Goal: Answer question/provide support

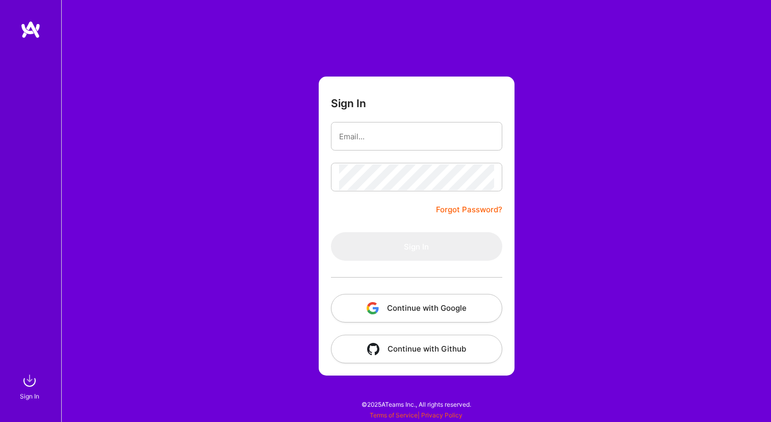
click at [438, 306] on button "Continue with Google" at bounding box center [416, 308] width 171 height 29
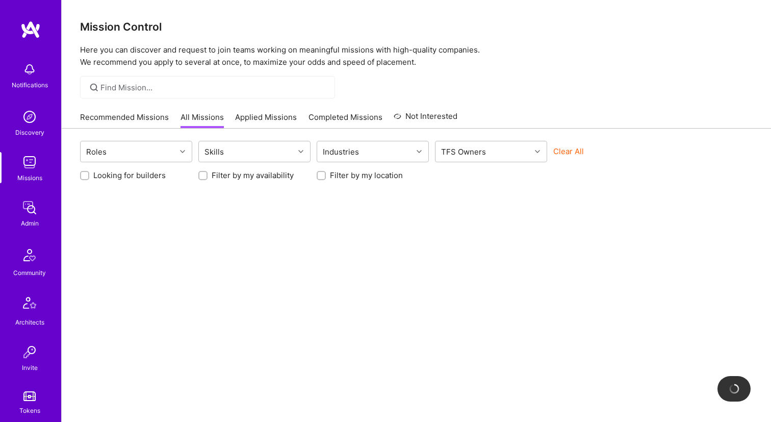
scroll to position [229, 0]
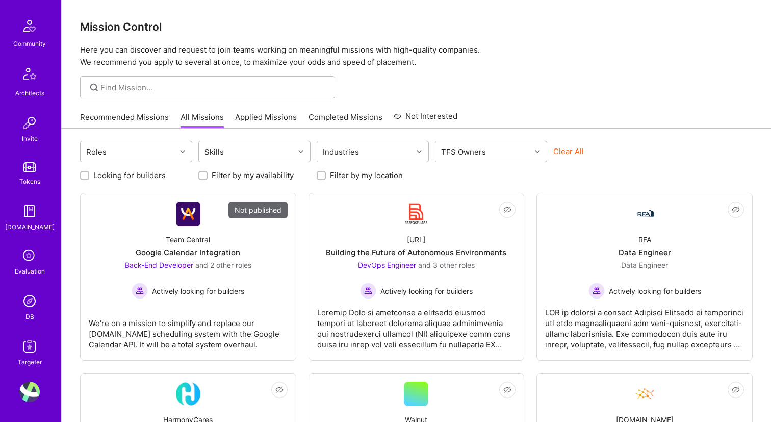
click at [26, 312] on div "DB" at bounding box center [30, 316] width 9 height 11
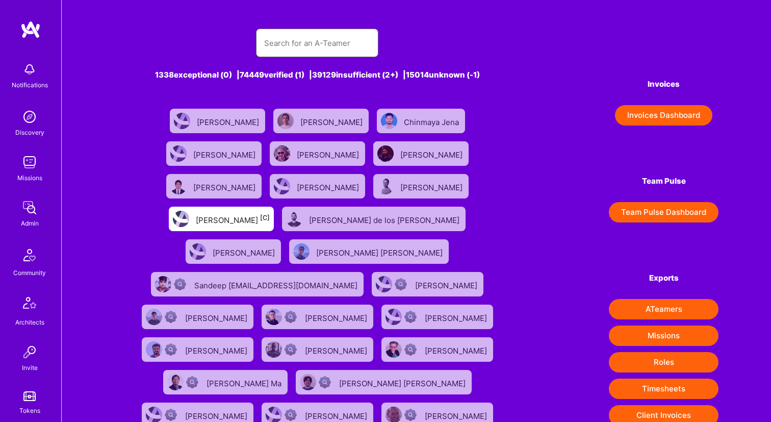
click at [298, 48] on input "text" at bounding box center [317, 43] width 106 height 26
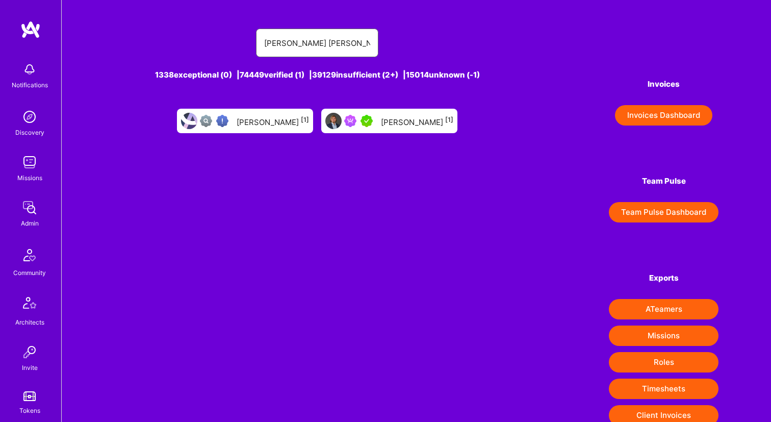
type input "[PERSON_NAME] [PERSON_NAME]"
click at [387, 122] on div "[PERSON_NAME] [1]" at bounding box center [417, 120] width 72 height 13
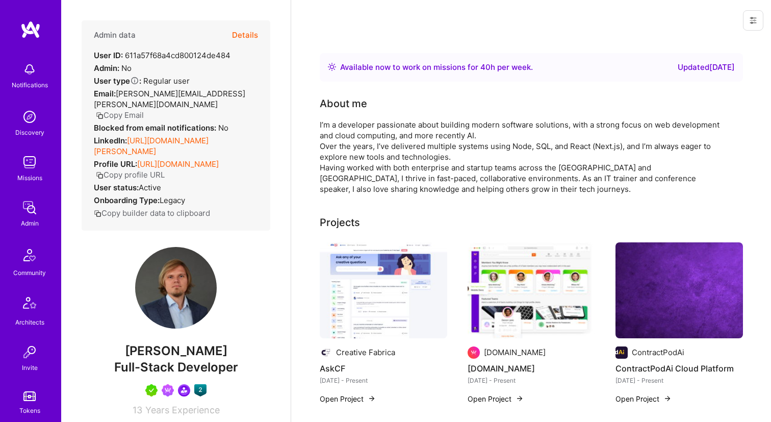
click at [255, 29] on button "Details" at bounding box center [245, 35] width 26 height 30
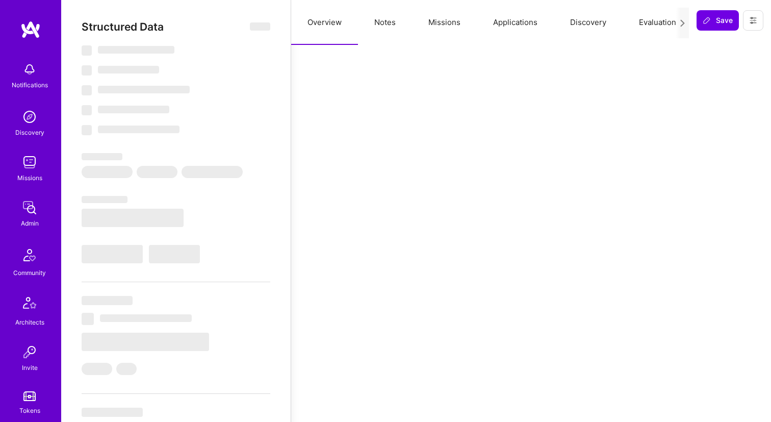
click at [392, 27] on button "Notes" at bounding box center [385, 22] width 54 height 45
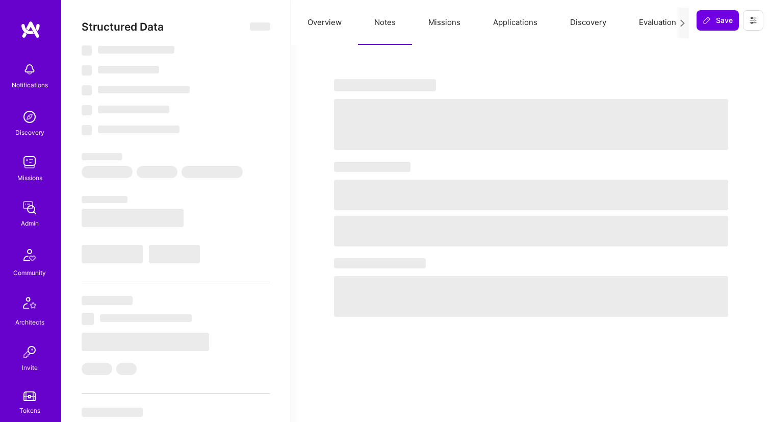
select select "Right Now"
select select "5"
select select "7"
select select "6"
select select "7"
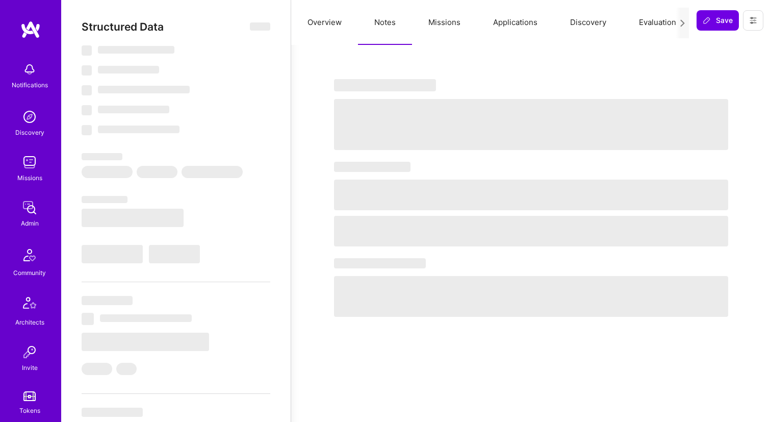
select select "PL"
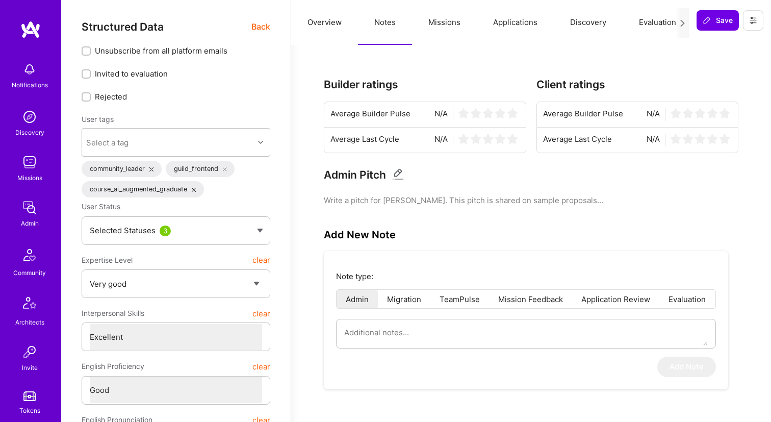
click at [435, 24] on button "Missions" at bounding box center [444, 22] width 65 height 45
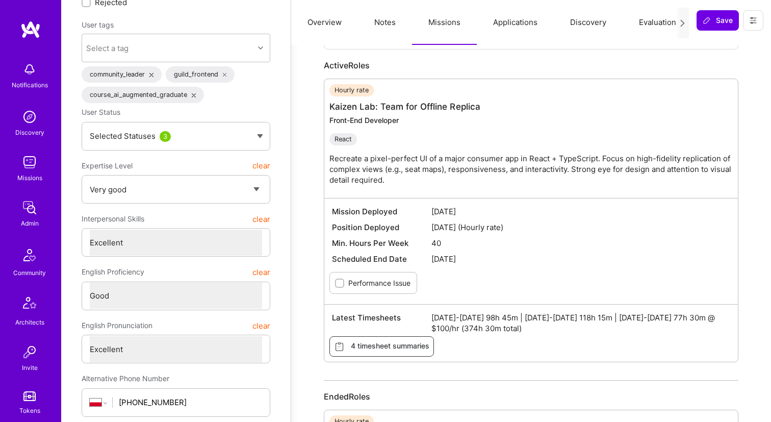
scroll to position [38, 0]
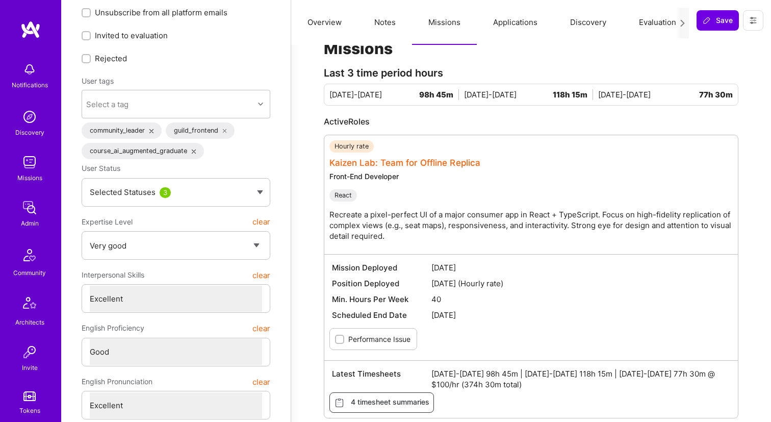
click at [409, 158] on link "Kaizen Lab: Team for Offline Replica" at bounding box center [405, 163] width 151 height 10
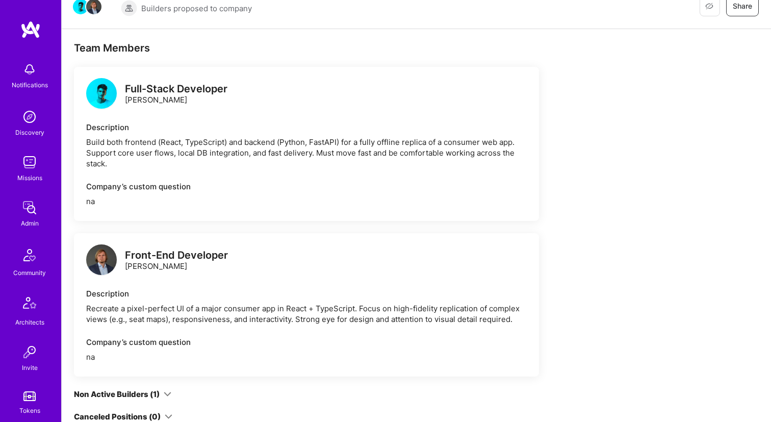
scroll to position [104, 0]
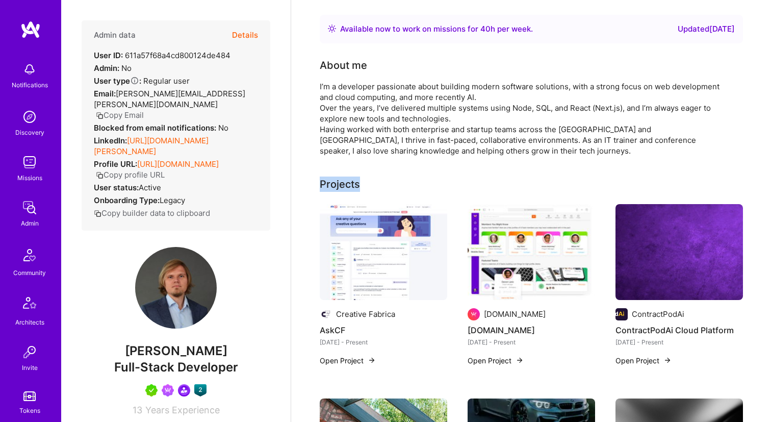
click at [255, 30] on button "Details" at bounding box center [245, 35] width 26 height 30
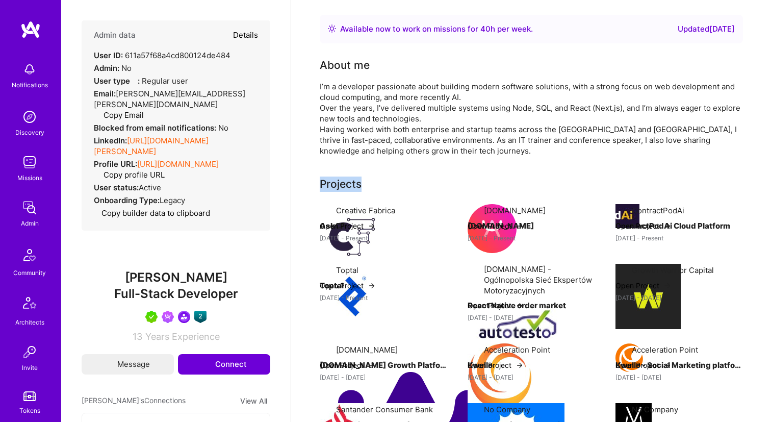
type textarea "x"
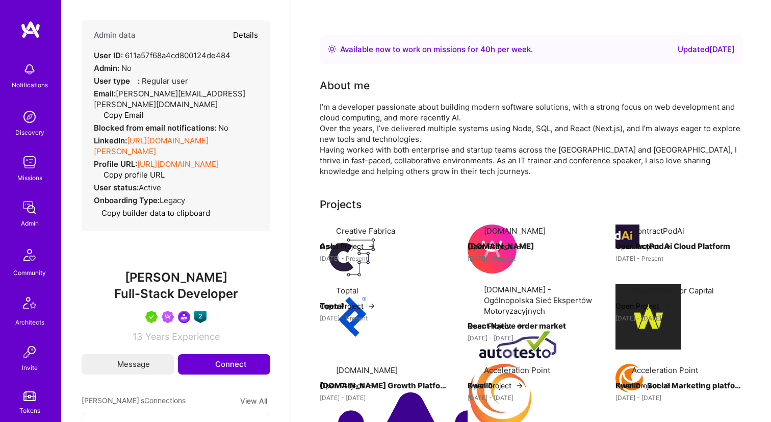
select select "5"
select select "7"
select select "6"
select select "7"
select select "PL"
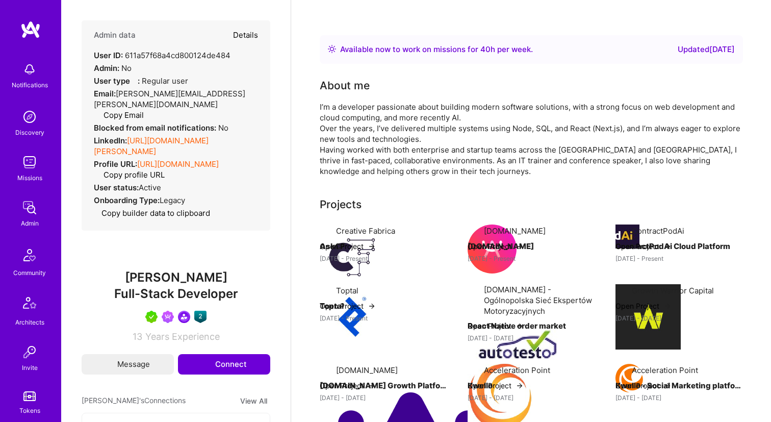
select select "Right Now"
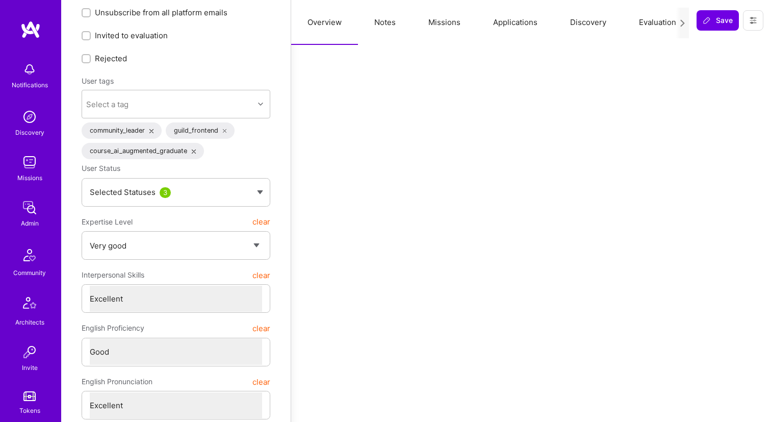
click at [447, 26] on button "Missions" at bounding box center [444, 22] width 65 height 45
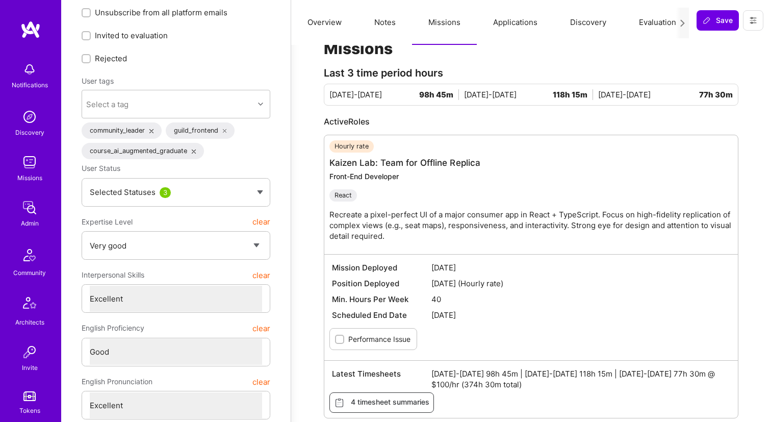
click at [518, 24] on button "Applications" at bounding box center [515, 22] width 77 height 45
